Goal: Find specific page/section: Find specific page/section

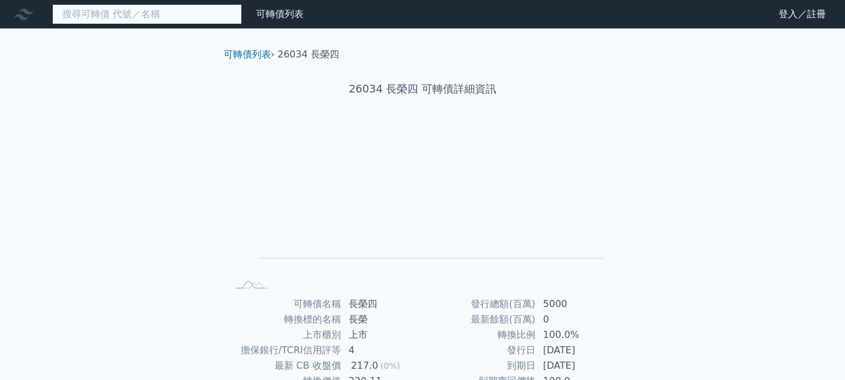
click at [192, 5] on input at bounding box center [147, 14] width 190 height 20
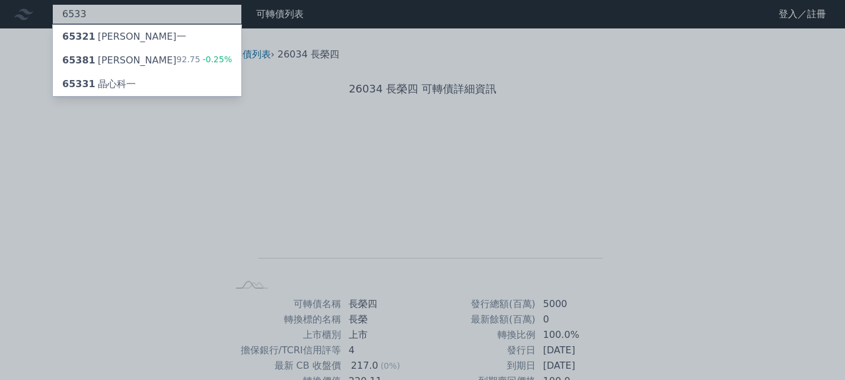
type input "6533"
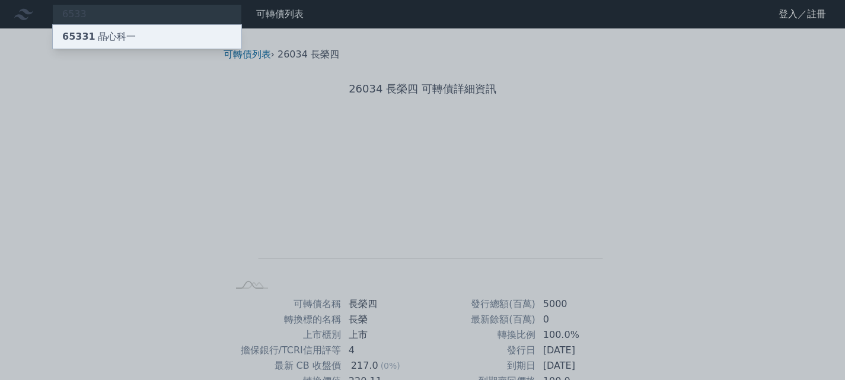
click at [125, 34] on div "65331 晶心科一" at bounding box center [99, 37] width 74 height 14
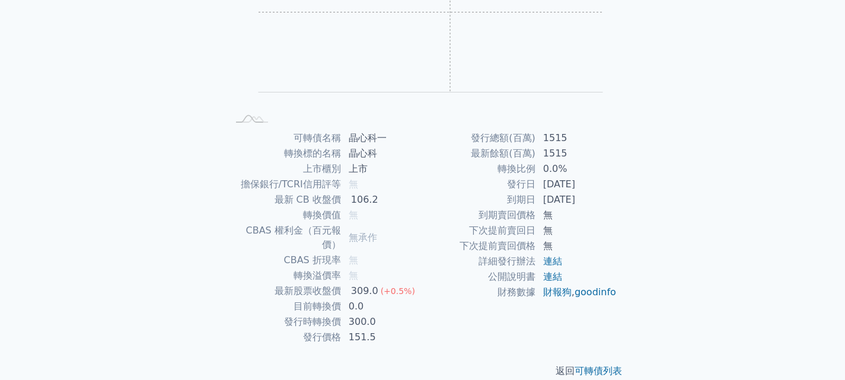
scroll to position [169, 0]
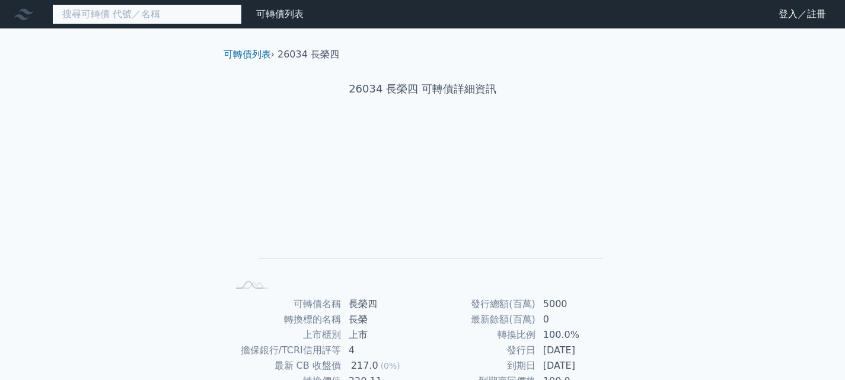
click at [177, 21] on input at bounding box center [147, 14] width 190 height 20
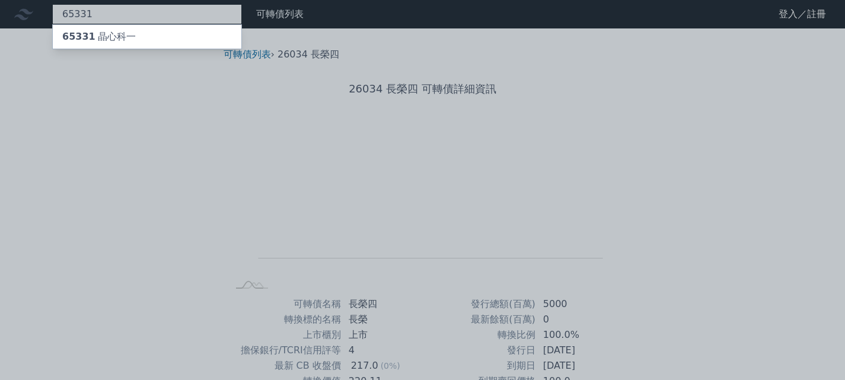
type input "65331"
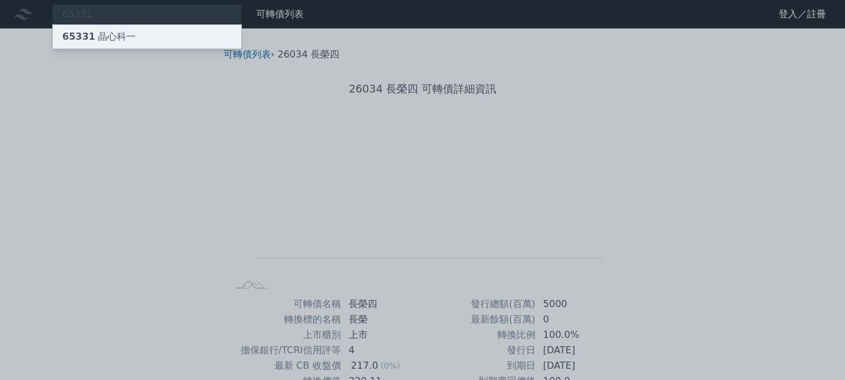
click at [176, 31] on div "65331 晶心科一" at bounding box center [147, 37] width 189 height 24
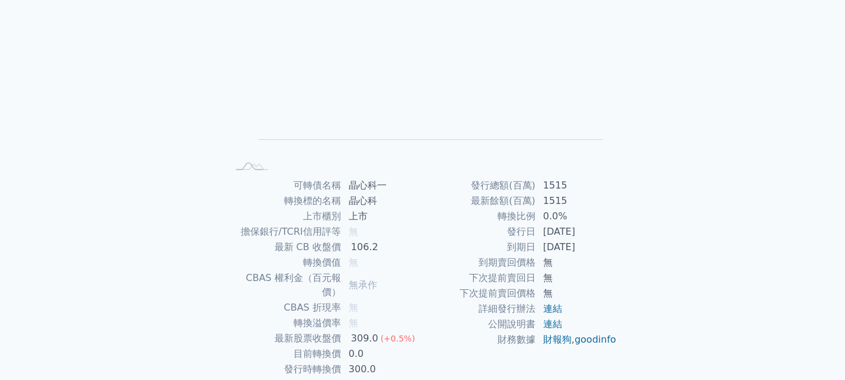
scroll to position [169, 0]
